Goal: Task Accomplishment & Management: Use online tool/utility

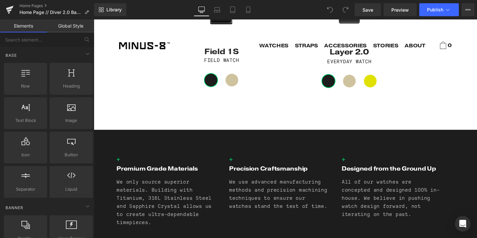
scroll to position [699, 0]
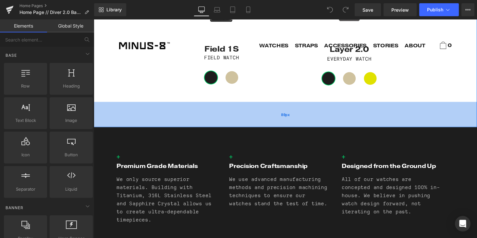
click at [163, 123] on div "80px" at bounding box center [290, 117] width 393 height 26
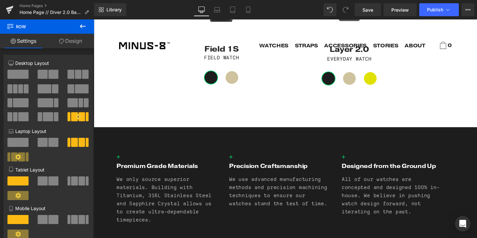
click at [81, 21] on button at bounding box center [82, 26] width 23 height 14
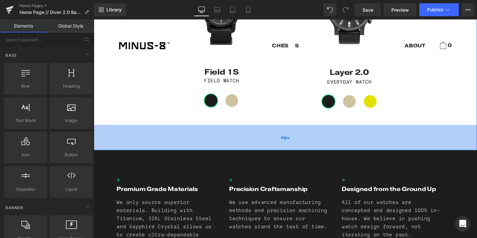
scroll to position [666, 0]
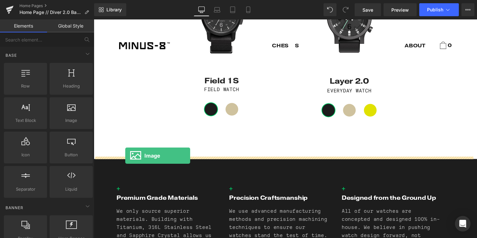
drag, startPoint x: 156, startPoint y: 131, endPoint x: 126, endPoint y: 159, distance: 41.1
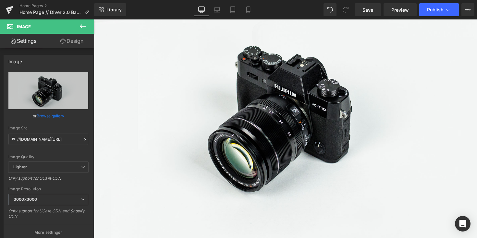
scroll to position [841, 0]
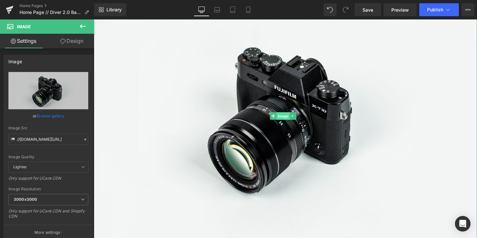
click at [282, 115] on span "Image" at bounding box center [288, 119] width 14 height 8
click at [297, 117] on icon at bounding box center [298, 119] width 4 height 4
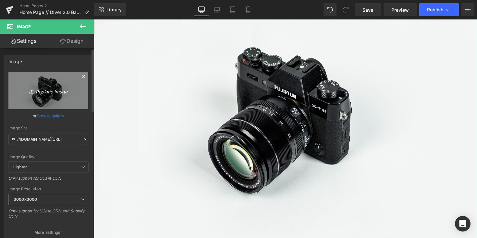
click at [42, 99] on link "Replace Image" at bounding box center [48, 90] width 80 height 37
type input "C:\fakepath\Diver GMT - Coming Soon -Homepage.png"
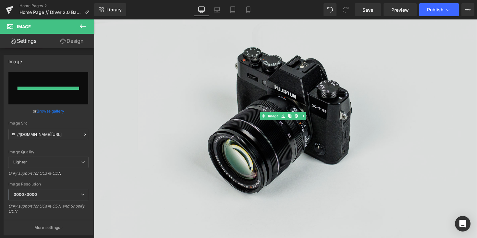
type input "[URL][DOMAIN_NAME]"
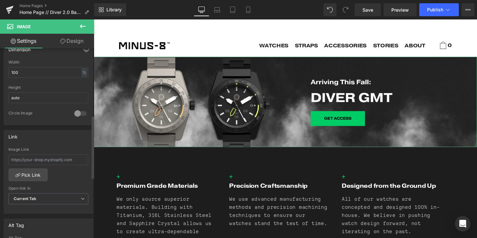
scroll to position [204, 0]
click at [37, 160] on input "text" at bounding box center [48, 159] width 80 height 11
paste input "[URL][DOMAIN_NAME]"
type input "[URL][DOMAIN_NAME]"
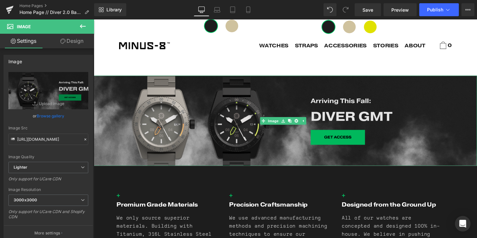
scroll to position [748, 0]
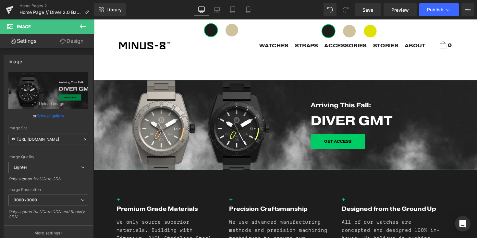
click at [71, 42] on link "Design" at bounding box center [71, 41] width 47 height 15
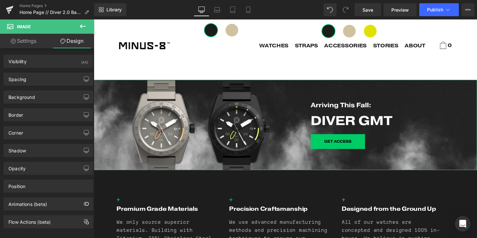
click at [24, 43] on link "Settings" at bounding box center [23, 41] width 47 height 15
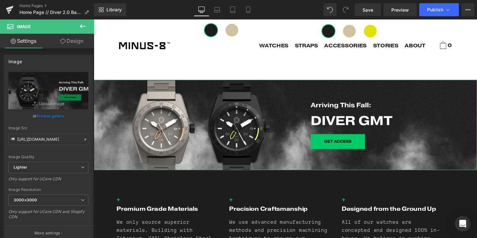
click at [76, 45] on link "Design" at bounding box center [71, 41] width 47 height 15
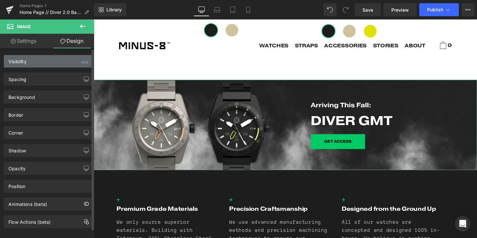
click at [61, 66] on div "Visibility (All)" at bounding box center [48, 61] width 89 height 12
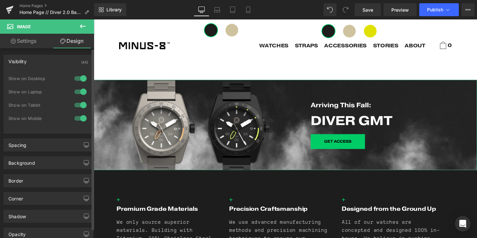
click at [79, 118] on div at bounding box center [81, 118] width 16 height 10
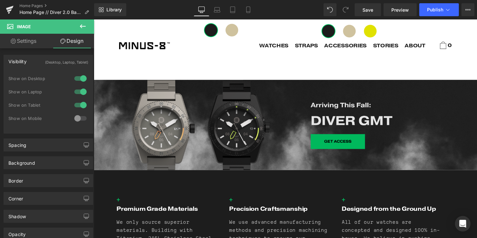
click at [131, 99] on img at bounding box center [290, 128] width 393 height 93
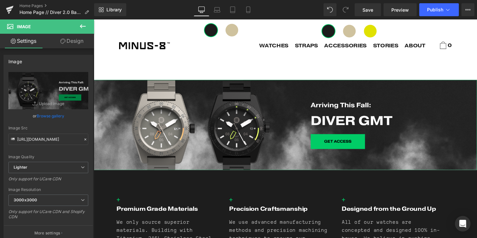
click at [71, 42] on link "Design" at bounding box center [71, 41] width 47 height 15
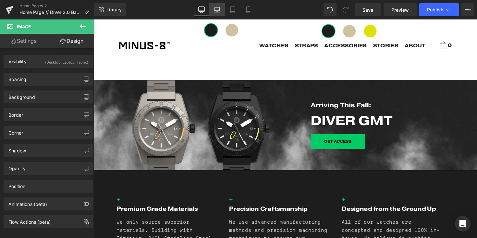
click at [216, 12] on icon at bounding box center [217, 9] width 6 height 6
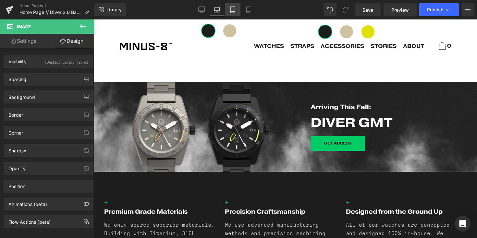
click at [233, 11] on icon at bounding box center [233, 9] width 6 height 6
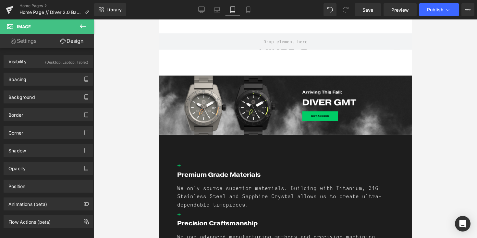
scroll to position [1898, 0]
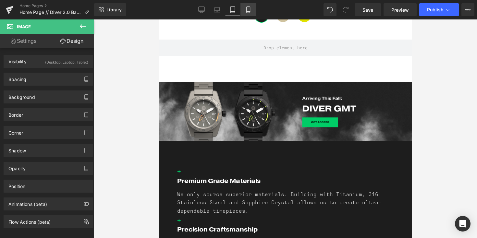
click at [248, 11] on icon at bounding box center [248, 9] width 6 height 6
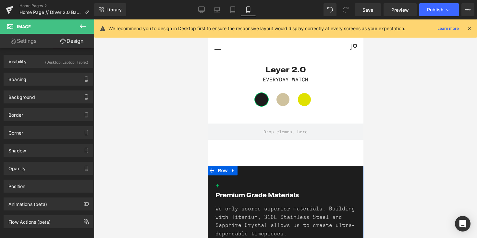
scroll to position [1458, 0]
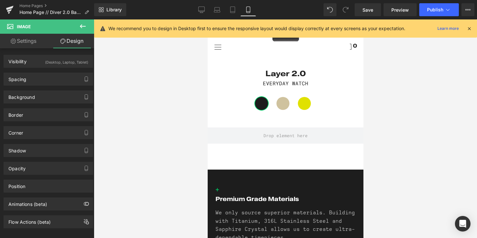
click at [25, 44] on link "Settings" at bounding box center [23, 41] width 47 height 15
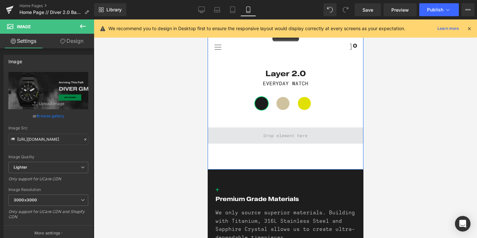
click at [289, 132] on span at bounding box center [286, 136] width 156 height 16
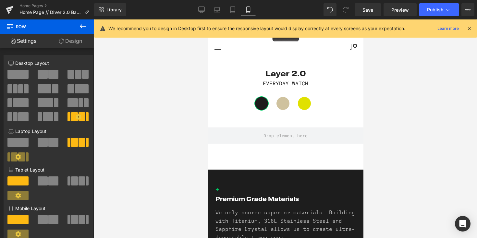
click at [81, 28] on icon at bounding box center [83, 26] width 8 height 8
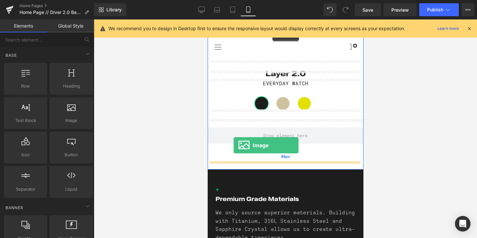
drag, startPoint x: 283, startPoint y: 136, endPoint x: 233, endPoint y: 145, distance: 50.6
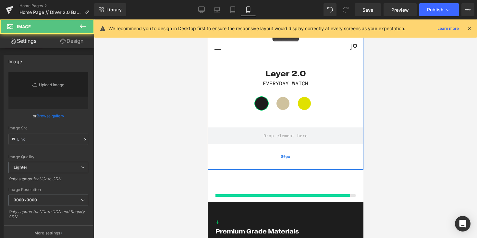
type input "//[DOMAIN_NAME][URL]"
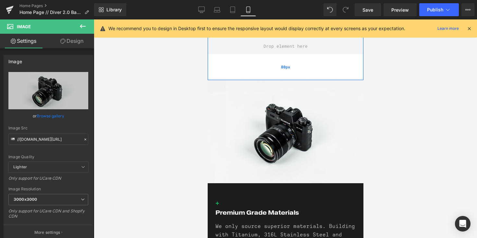
scroll to position [1548, 0]
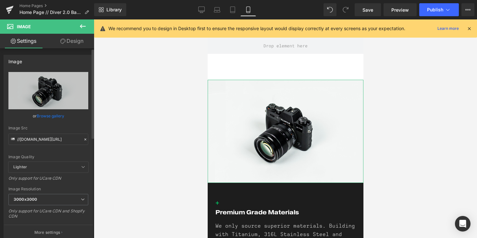
click at [47, 114] on link "Browse gallery" at bounding box center [51, 115] width 28 height 11
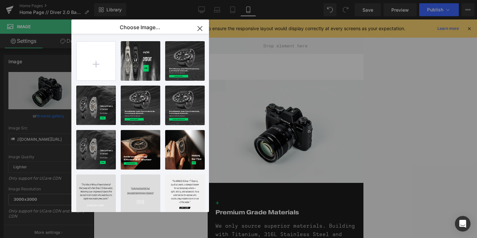
click at [201, 28] on icon "button" at bounding box center [200, 28] width 4 height 4
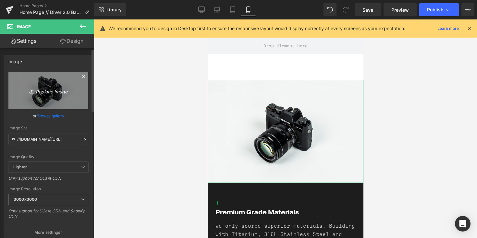
click at [51, 79] on link "Replace Image" at bounding box center [48, 90] width 80 height 37
type input "C:\fakepath\Diver GMT - Coming Soon - Mobile.png"
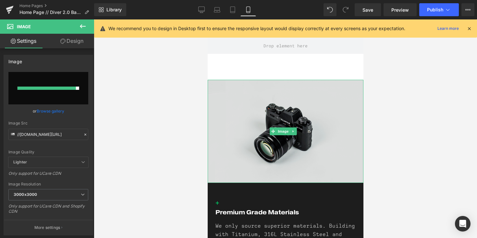
type input "[URL][DOMAIN_NAME]"
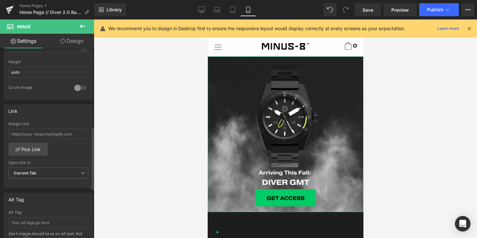
scroll to position [236, 0]
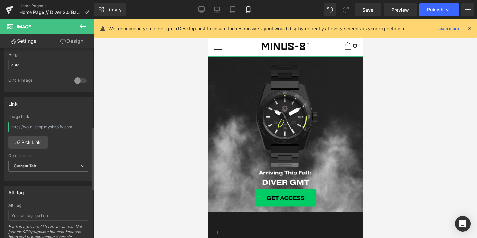
click at [44, 127] on input "text" at bounding box center [48, 127] width 80 height 11
paste input "[URL][DOMAIN_NAME]"
type input "[URL][DOMAIN_NAME]"
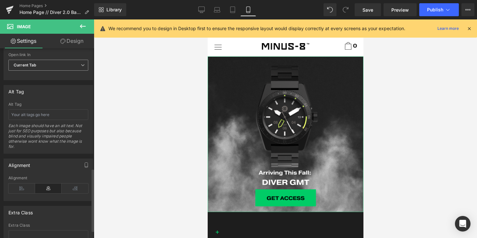
scroll to position [386, 0]
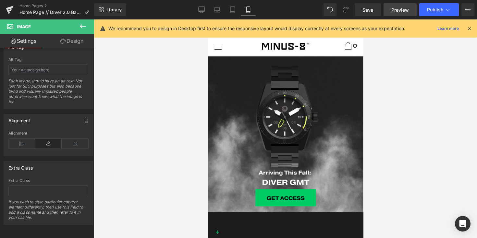
click at [401, 8] on span "Preview" at bounding box center [401, 9] width 18 height 7
click at [79, 41] on link "Design" at bounding box center [71, 41] width 47 height 15
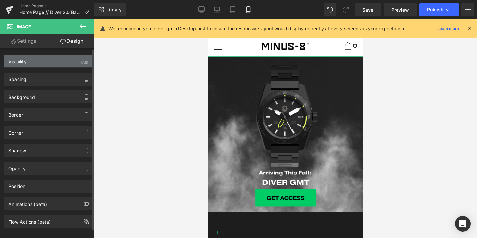
click at [61, 60] on div "Visibility (All)" at bounding box center [48, 61] width 89 height 12
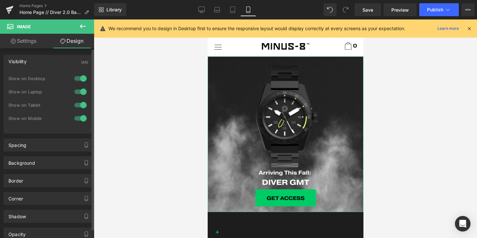
click at [82, 107] on div at bounding box center [81, 105] width 16 height 10
click at [79, 91] on div at bounding box center [81, 92] width 16 height 10
click at [79, 80] on div at bounding box center [81, 78] width 16 height 10
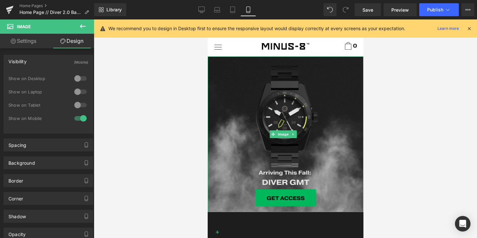
click at [265, 112] on img at bounding box center [286, 135] width 156 height 156
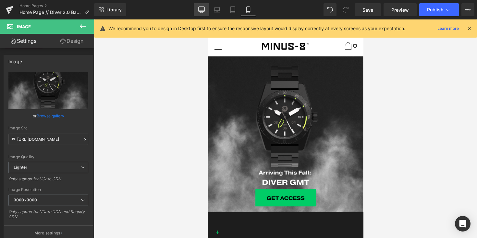
click at [200, 9] on icon at bounding box center [201, 9] width 6 height 6
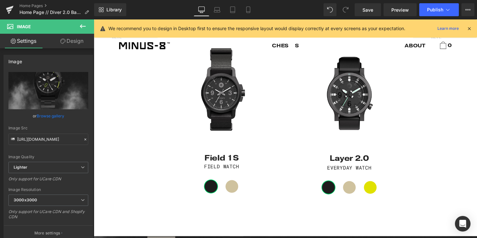
scroll to position [580, 0]
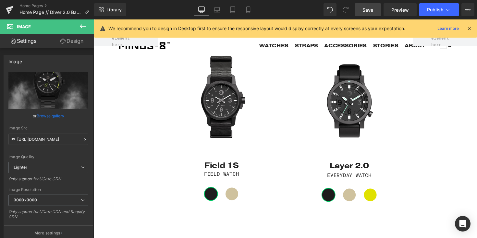
click at [369, 11] on span "Save" at bounding box center [368, 9] width 11 height 7
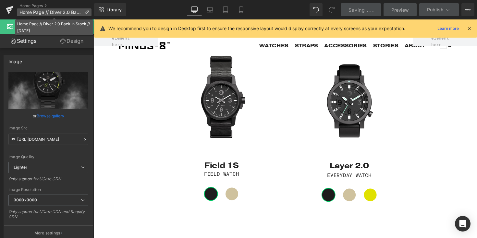
click at [86, 10] on icon at bounding box center [86, 12] width 5 height 5
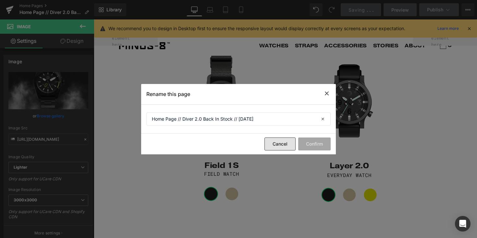
click at [282, 144] on button "Cancel" at bounding box center [280, 144] width 31 height 13
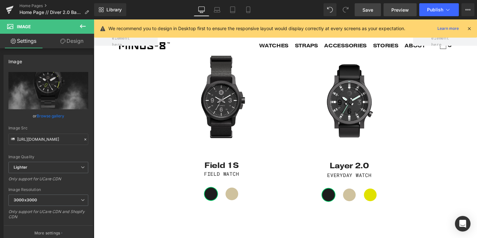
click at [402, 11] on span "Preview" at bounding box center [401, 9] width 18 height 7
click at [401, 11] on span "Preview" at bounding box center [401, 9] width 18 height 7
click at [248, 11] on icon at bounding box center [248, 9] width 6 height 6
type input "100"
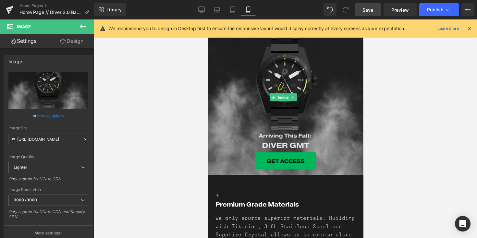
scroll to position [1611, 0]
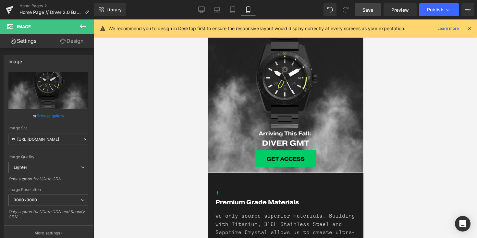
click at [81, 27] on icon at bounding box center [83, 26] width 8 height 8
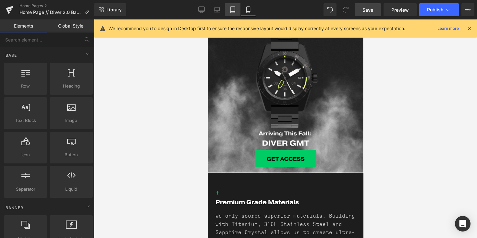
click at [233, 8] on icon at bounding box center [233, 9] width 6 height 6
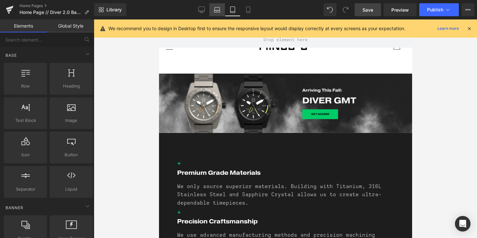
click at [216, 10] on icon at bounding box center [217, 9] width 6 height 6
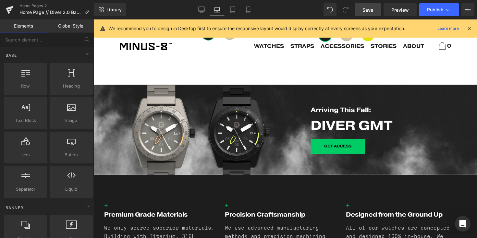
scroll to position [739, 0]
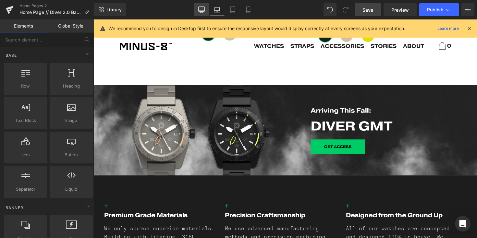
click at [199, 6] on link "Desktop" at bounding box center [202, 9] width 16 height 13
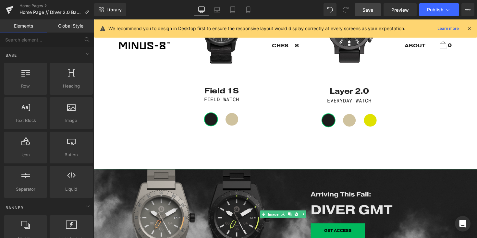
scroll to position [654, 0]
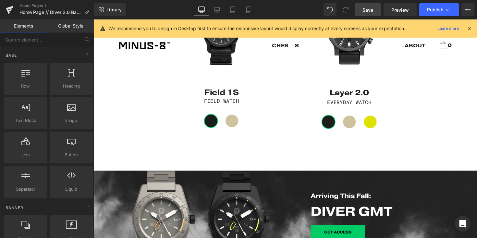
click at [371, 12] on span "Save" at bounding box center [368, 9] width 11 height 7
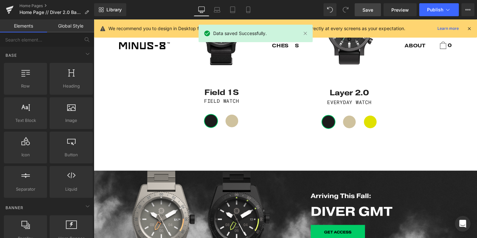
click at [471, 31] on icon at bounding box center [470, 29] width 6 height 6
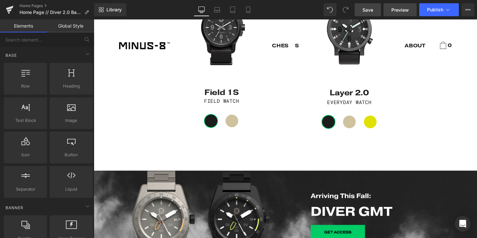
click at [403, 11] on span "Preview" at bounding box center [401, 9] width 18 height 7
click at [244, 10] on link "Mobile" at bounding box center [249, 9] width 16 height 13
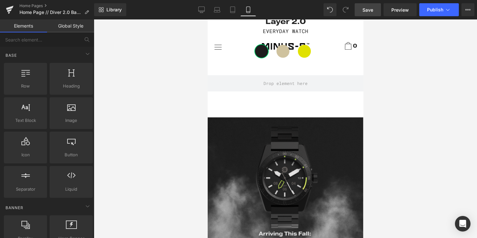
scroll to position [1498, 0]
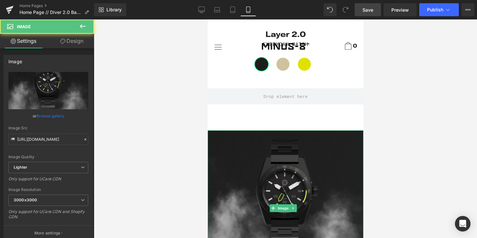
click at [278, 159] on img at bounding box center [286, 209] width 156 height 156
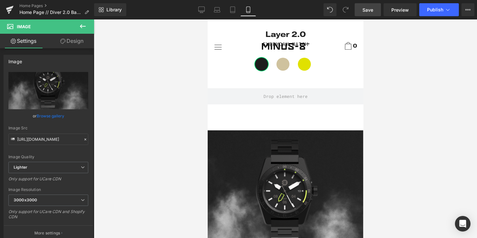
click at [368, 9] on span "Save" at bounding box center [368, 9] width 11 height 7
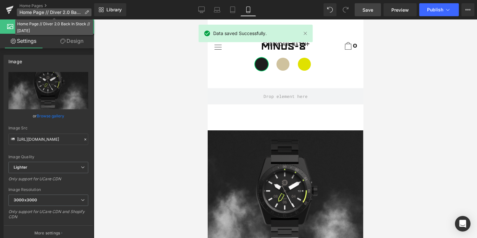
click at [86, 14] on icon at bounding box center [86, 12] width 5 height 5
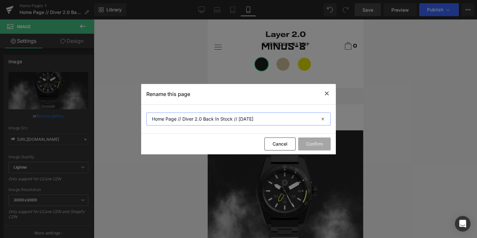
click at [262, 119] on input "Home Page // Diver 2.0 Back In Stock // [DATE]" at bounding box center [238, 119] width 184 height 13
type input "Home Page // Diver 2.0 Back In Stock // [DATE] // GMT MOD"
click at [311, 142] on button "Confirm" at bounding box center [314, 144] width 32 height 13
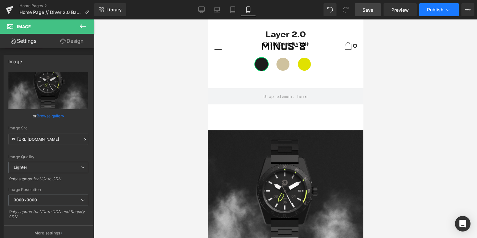
click at [441, 13] on button "Publish" at bounding box center [440, 9] width 40 height 13
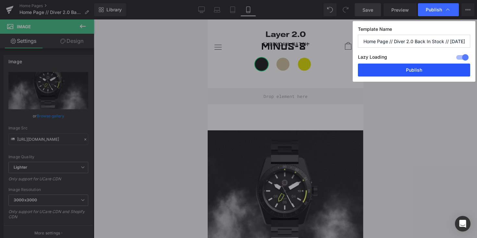
click at [421, 73] on button "Publish" at bounding box center [414, 70] width 112 height 13
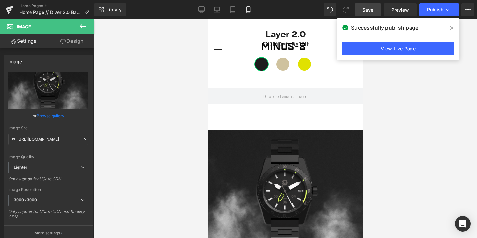
click at [410, 70] on div at bounding box center [286, 128] width 384 height 219
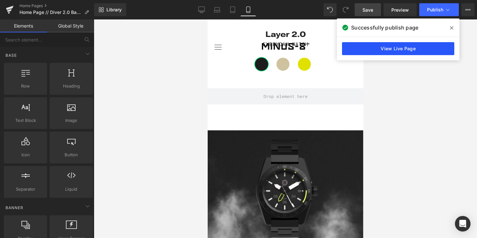
click at [406, 51] on link "View Live Page" at bounding box center [398, 48] width 112 height 13
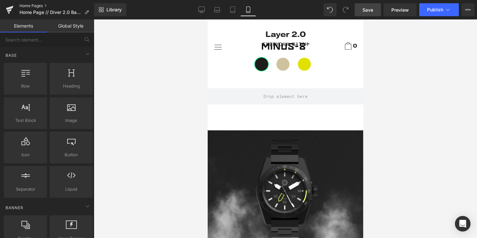
click at [33, 6] on link "Home Pages" at bounding box center [56, 5] width 75 height 5
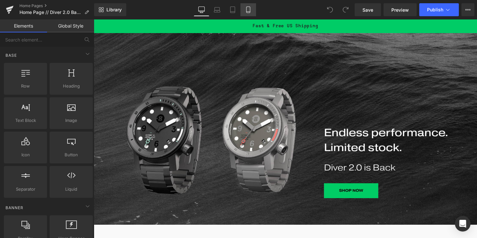
click at [251, 6] on icon at bounding box center [248, 9] width 6 height 6
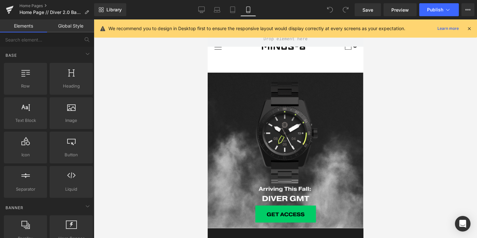
scroll to position [1556, 0]
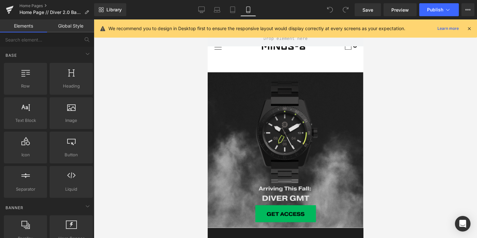
click at [284, 132] on img at bounding box center [286, 150] width 156 height 156
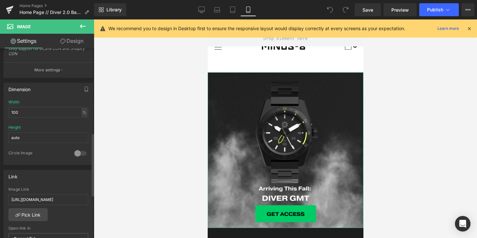
scroll to position [0, 0]
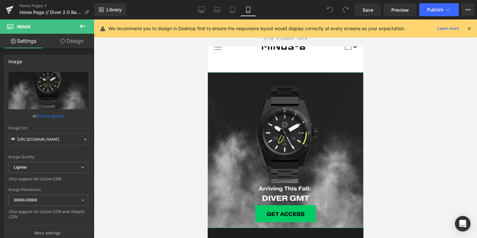
click at [74, 41] on link "Design" at bounding box center [71, 41] width 47 height 15
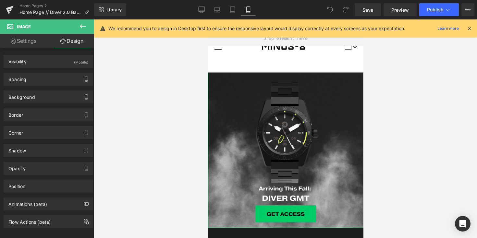
type input "0"
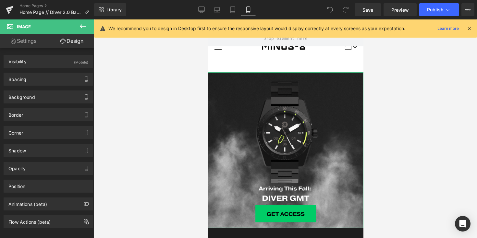
type input "0"
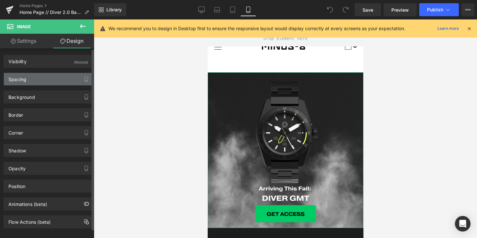
click at [69, 83] on div "Spacing" at bounding box center [48, 79] width 89 height 12
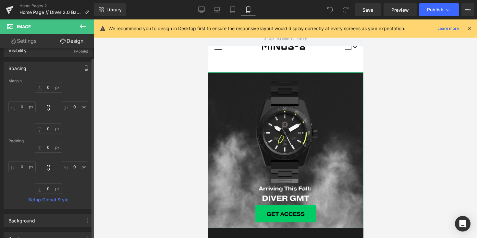
click at [78, 69] on div "Spacing" at bounding box center [48, 68] width 89 height 12
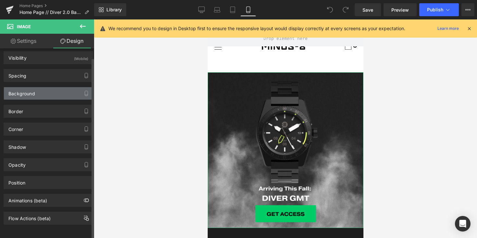
click at [48, 89] on div "Background" at bounding box center [48, 93] width 89 height 12
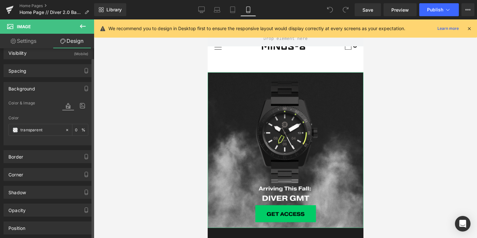
scroll to position [11, 0]
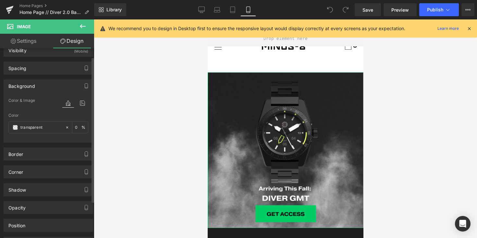
click at [68, 84] on div "Background" at bounding box center [48, 86] width 89 height 12
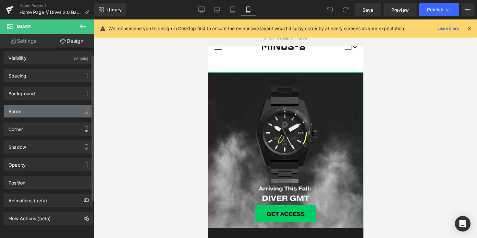
click at [52, 105] on div "Border" at bounding box center [48, 111] width 89 height 12
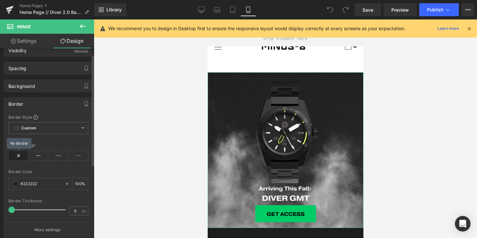
click at [18, 154] on icon at bounding box center [18, 156] width 20 height 10
click at [81, 128] on icon at bounding box center [83, 128] width 4 height 4
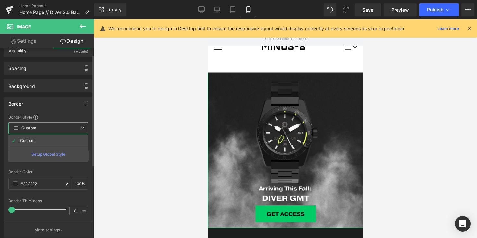
click at [81, 128] on icon at bounding box center [83, 128] width 4 height 4
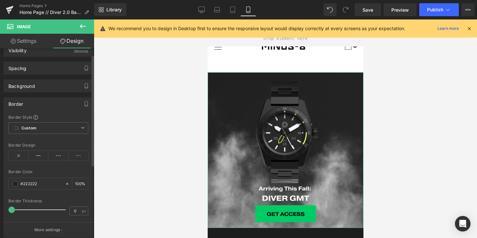
click at [69, 112] on div "Border Border Style Custom Custom Setup Global Style Custom Setup Global Style …" at bounding box center [49, 167] width 90 height 141
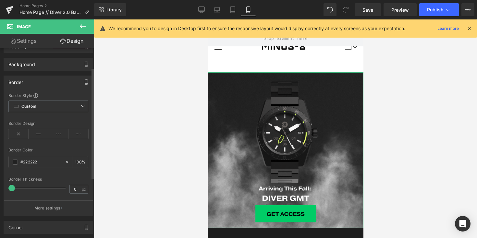
scroll to position [53, 0]
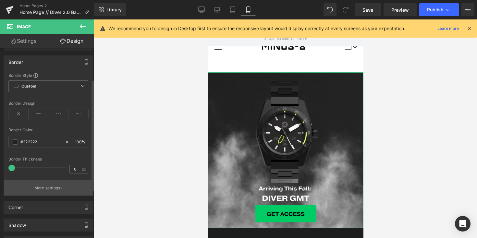
click at [52, 185] on p "More settings" at bounding box center [47, 188] width 26 height 6
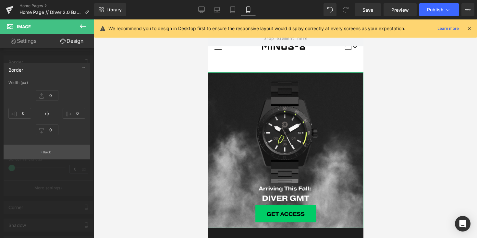
click at [52, 152] on button "Back" at bounding box center [47, 152] width 87 height 15
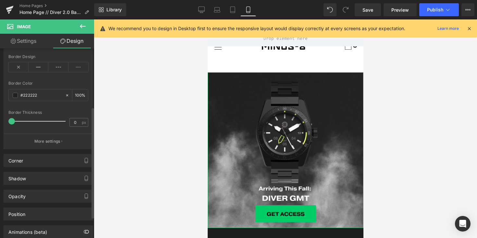
scroll to position [100, 0]
click at [46, 160] on div "Corner" at bounding box center [48, 160] width 89 height 12
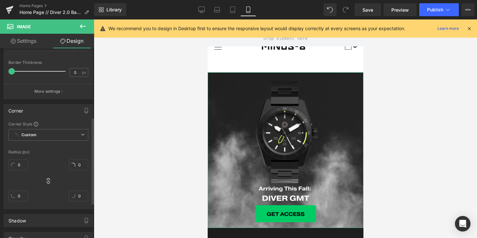
scroll to position [151, 0]
click at [67, 111] on div "Corner" at bounding box center [48, 109] width 89 height 12
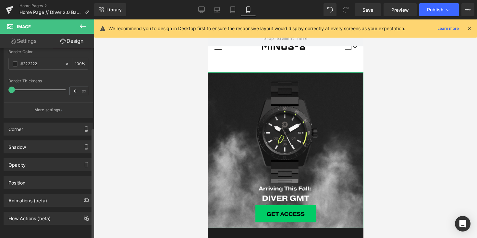
drag, startPoint x: 48, startPoint y: 127, endPoint x: 49, endPoint y: 113, distance: 13.3
click at [49, 118] on div "Corner Corner Style Custom Custom Setup Global Style Custom Setup Global Style …" at bounding box center [48, 127] width 97 height 18
click at [42, 141] on div "Shadow" at bounding box center [48, 147] width 89 height 12
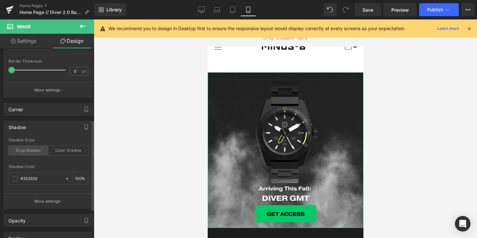
click at [30, 149] on div "Drop Shadow" at bounding box center [28, 151] width 40 height 10
click at [65, 178] on icon at bounding box center [67, 179] width 5 height 5
type input "none"
type input "0"
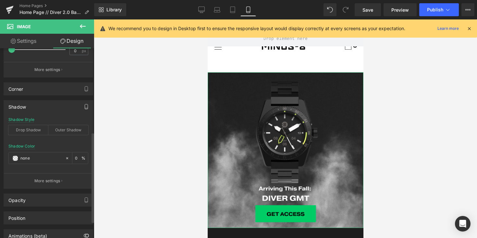
scroll to position [177, 0]
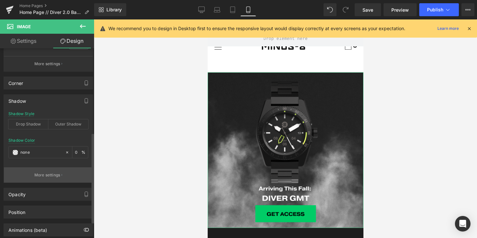
click at [51, 176] on p "More settings" at bounding box center [47, 175] width 26 height 6
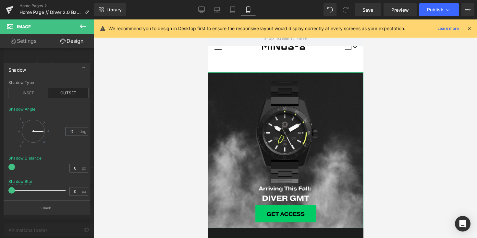
click at [82, 71] on icon "button" at bounding box center [83, 71] width 3 height 0
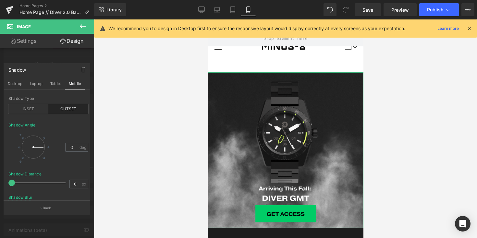
click at [59, 68] on div "Shadow" at bounding box center [47, 70] width 86 height 12
click at [52, 83] on button "Tablet" at bounding box center [55, 83] width 19 height 11
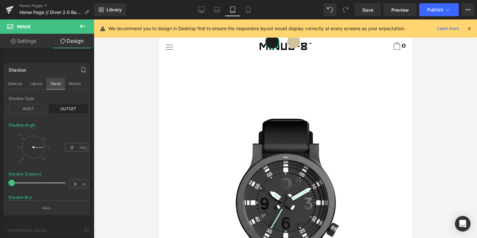
type input "100"
type input "#333333"
type input "100"
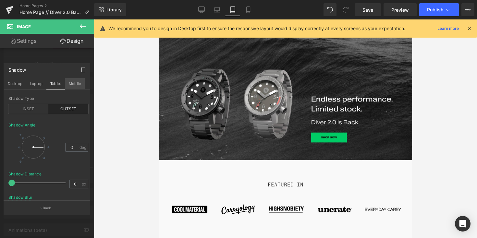
click at [70, 83] on button "Mobile" at bounding box center [75, 83] width 20 height 11
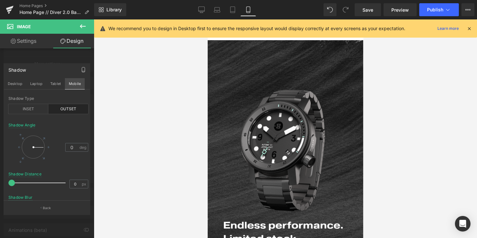
type input "100"
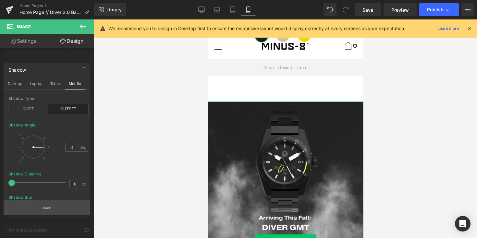
click at [48, 208] on p "Back" at bounding box center [47, 208] width 8 height 5
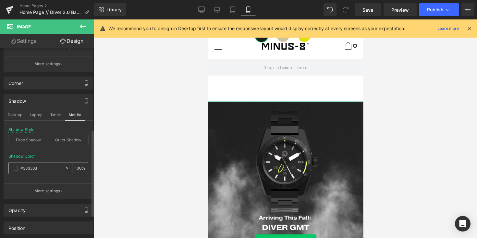
click at [65, 167] on icon at bounding box center [67, 168] width 5 height 5
type input "none"
type input "0"
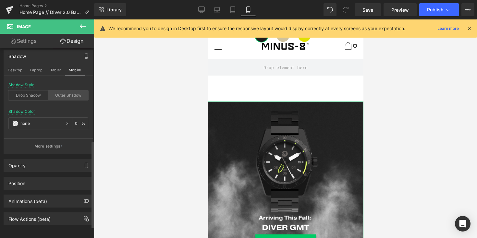
scroll to position [222, 0]
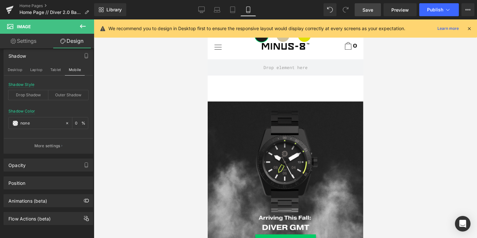
click at [372, 6] on span "Save" at bounding box center [368, 9] width 11 height 7
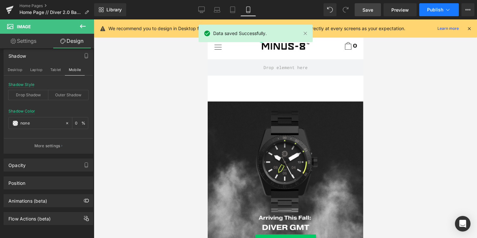
click at [439, 10] on span "Publish" at bounding box center [435, 9] width 16 height 5
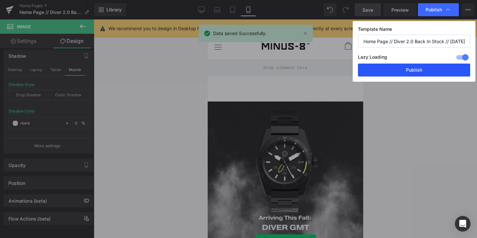
click at [419, 67] on button "Publish" at bounding box center [414, 70] width 112 height 13
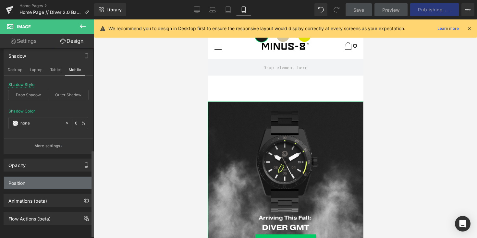
click at [61, 179] on div "Position" at bounding box center [48, 183] width 89 height 12
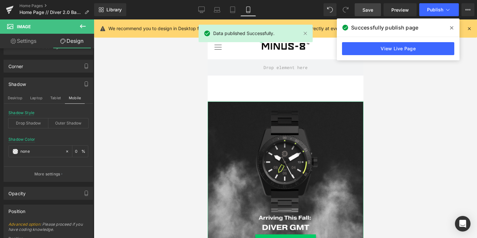
scroll to position [179, 0]
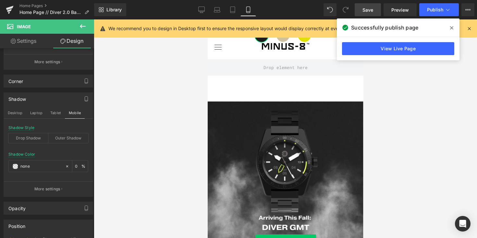
click at [168, 72] on div at bounding box center [286, 128] width 384 height 219
click at [67, 168] on div at bounding box center [68, 166] width 7 height 11
click at [65, 167] on icon at bounding box center [67, 166] width 5 height 5
click at [65, 166] on icon at bounding box center [67, 166] width 5 height 5
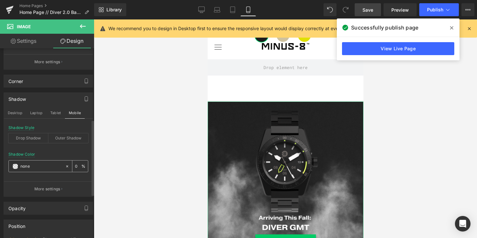
click at [65, 166] on icon at bounding box center [67, 166] width 5 height 5
click at [30, 157] on div "Shadow Color" at bounding box center [21, 154] width 27 height 5
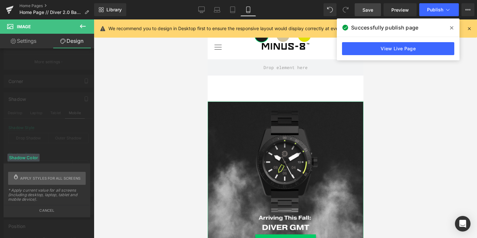
click at [30, 157] on div "Shadow Color" at bounding box center [23, 158] width 32 height 8
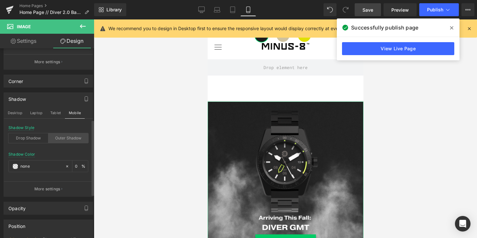
click at [63, 138] on div "Outer Shadow" at bounding box center [68, 138] width 40 height 10
click at [37, 138] on div "Drop Shadow" at bounding box center [28, 138] width 40 height 10
click at [72, 136] on div "Outer Shadow" at bounding box center [68, 138] width 40 height 10
click at [71, 136] on div "Outer Shadow" at bounding box center [68, 138] width 40 height 10
click at [65, 167] on icon at bounding box center [67, 166] width 5 height 5
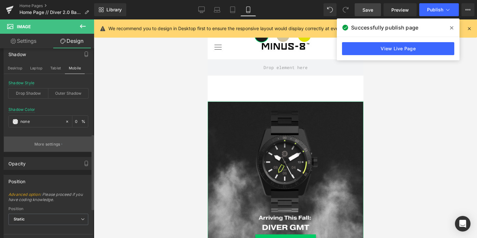
scroll to position [224, 0]
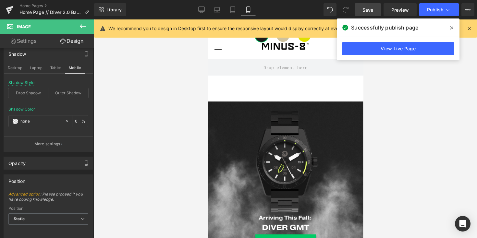
click at [452, 29] on icon at bounding box center [451, 27] width 3 height 5
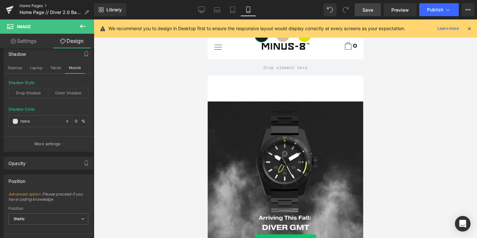
click at [34, 7] on link "Home Pages" at bounding box center [56, 5] width 75 height 5
